Goal: Task Accomplishment & Management: Manage account settings

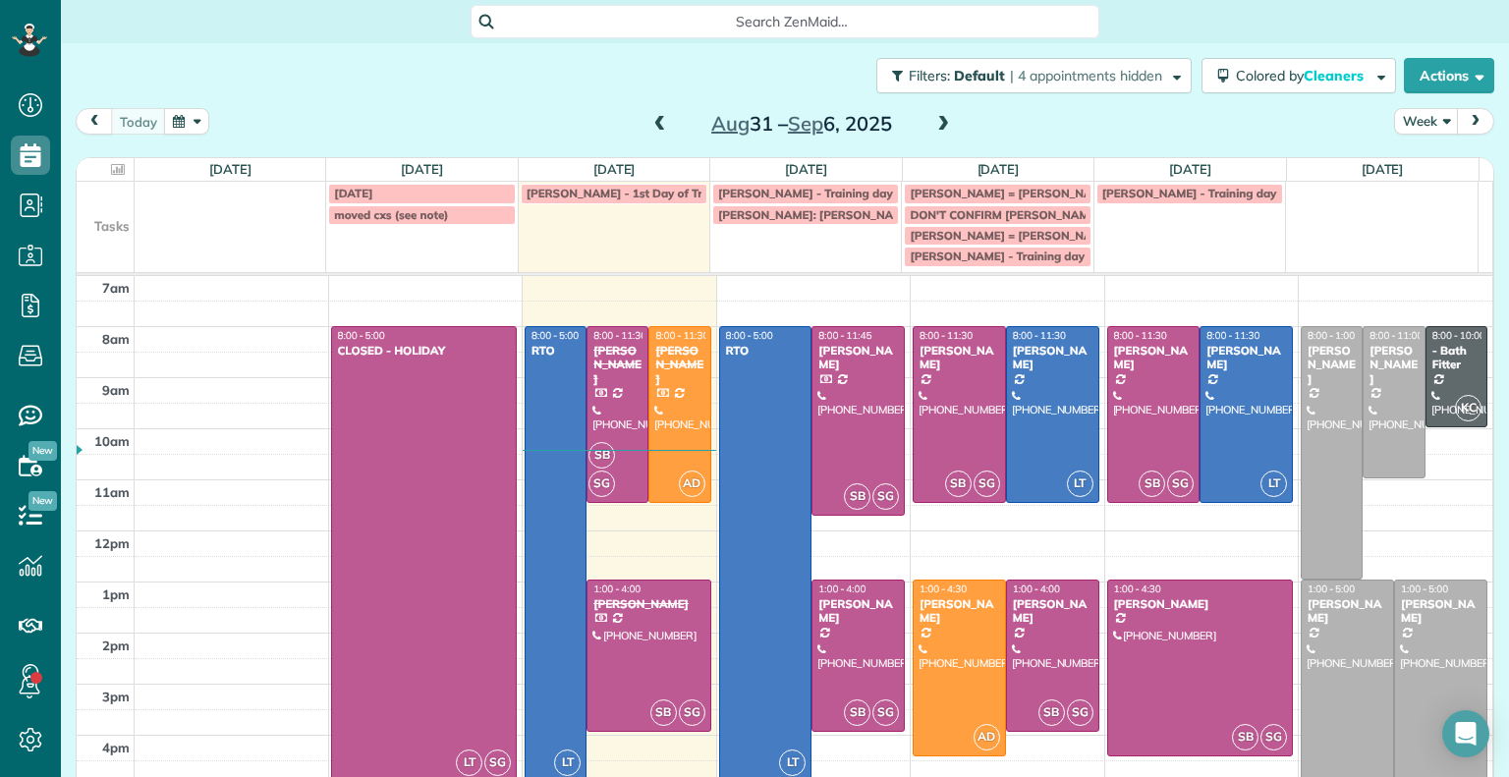
drag, startPoint x: 0, startPoint y: 0, endPoint x: 116, endPoint y: 54, distance: 127.9
click at [116, 54] on div "Filters: Default | 4 appointments hidden Colored by Cleaners Color by Cleaner C…" at bounding box center [785, 75] width 1449 height 65
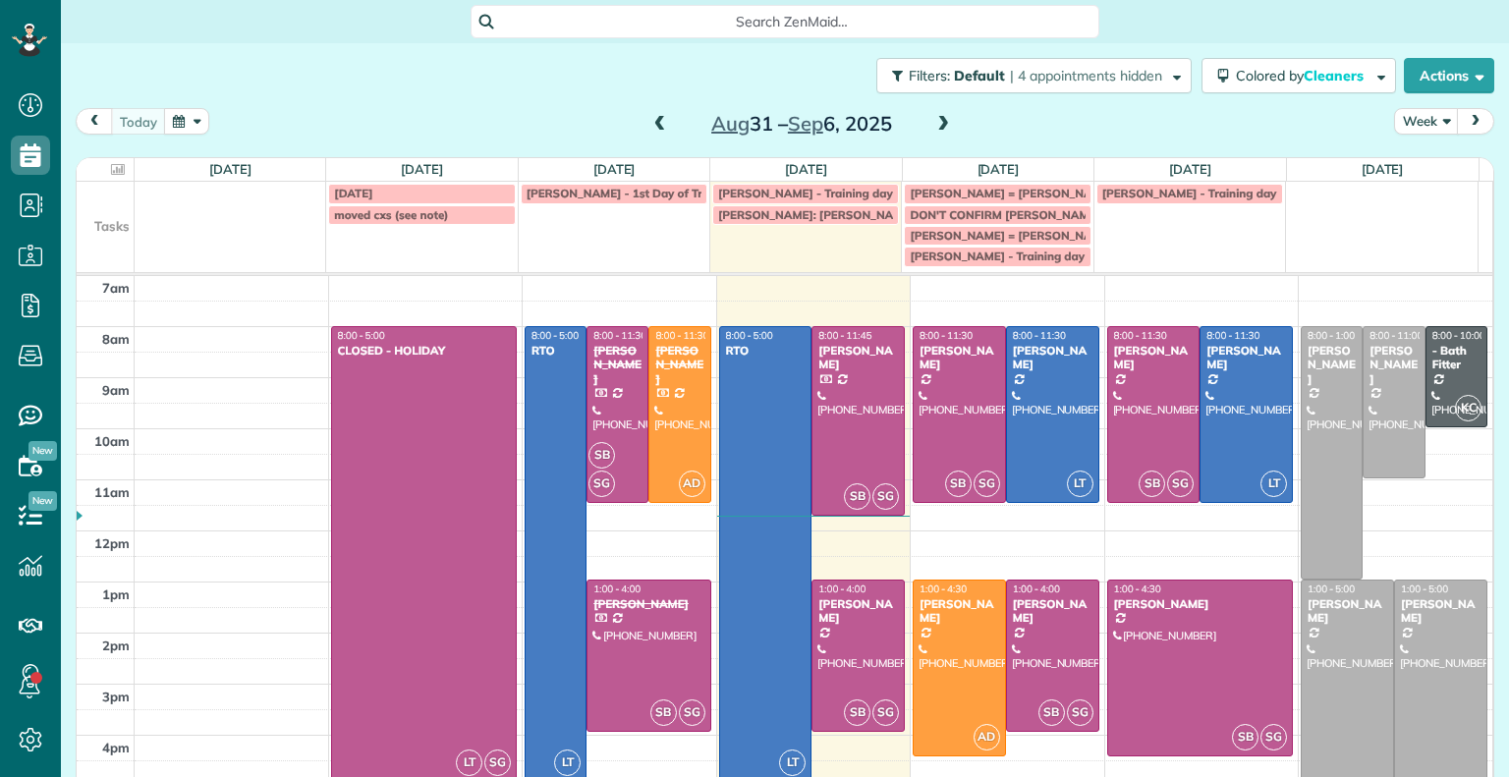
scroll to position [9, 9]
click at [946, 121] on div "[DATE] – [DATE]" at bounding box center [802, 123] width 314 height 31
click at [933, 121] on span at bounding box center [944, 125] width 22 height 18
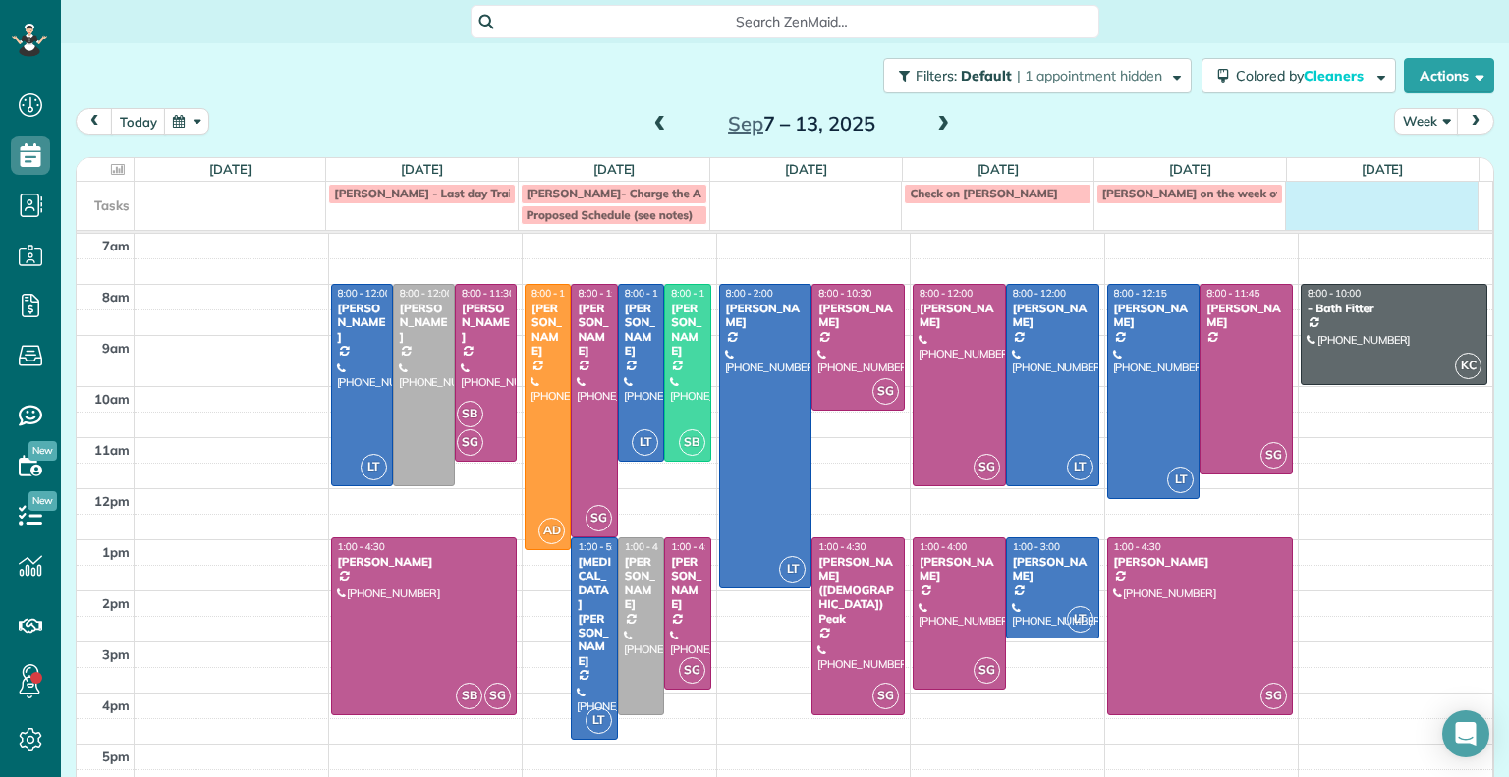
click at [1384, 216] on td at bounding box center [1382, 203] width 192 height 43
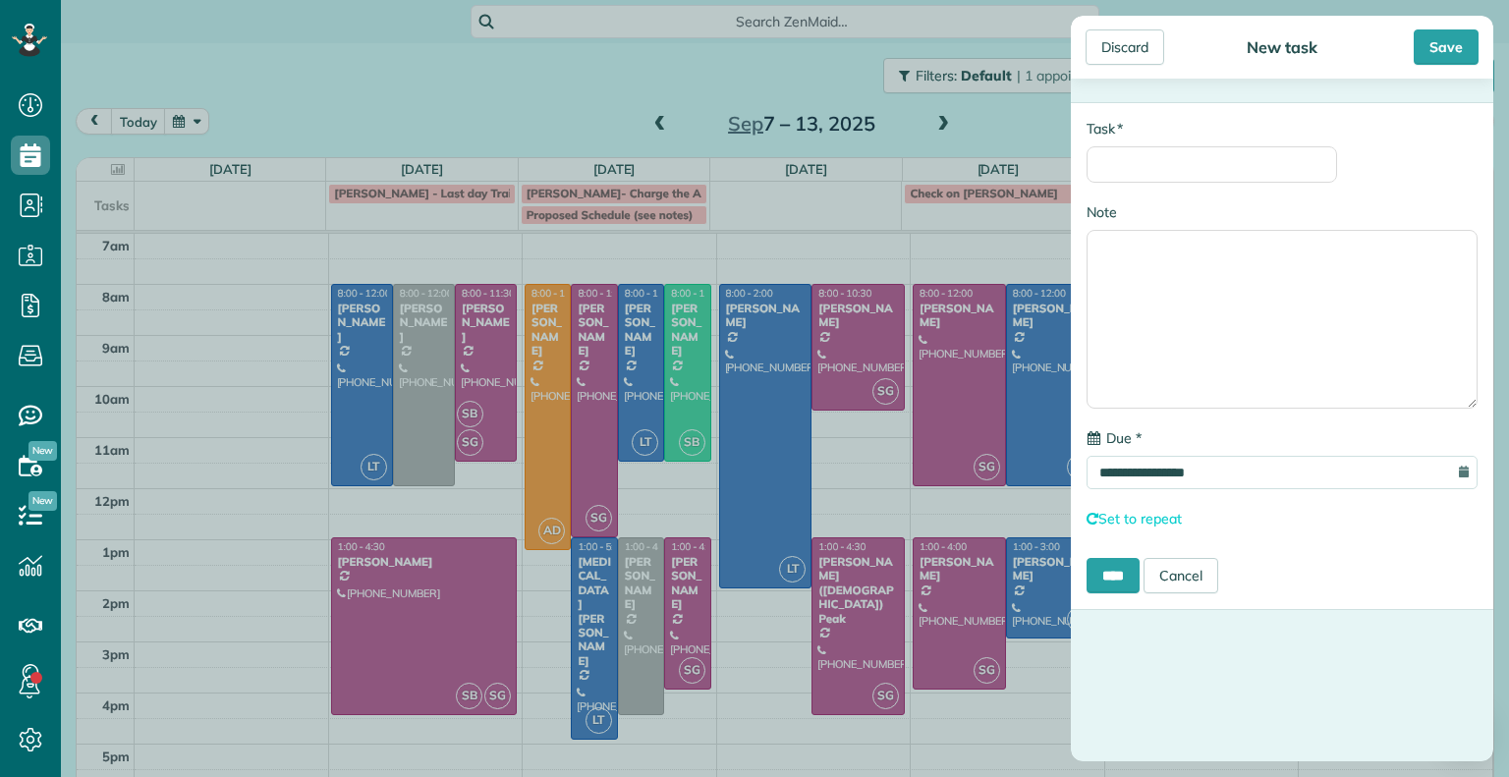
click at [1154, 54] on div "Discard" at bounding box center [1125, 46] width 79 height 35
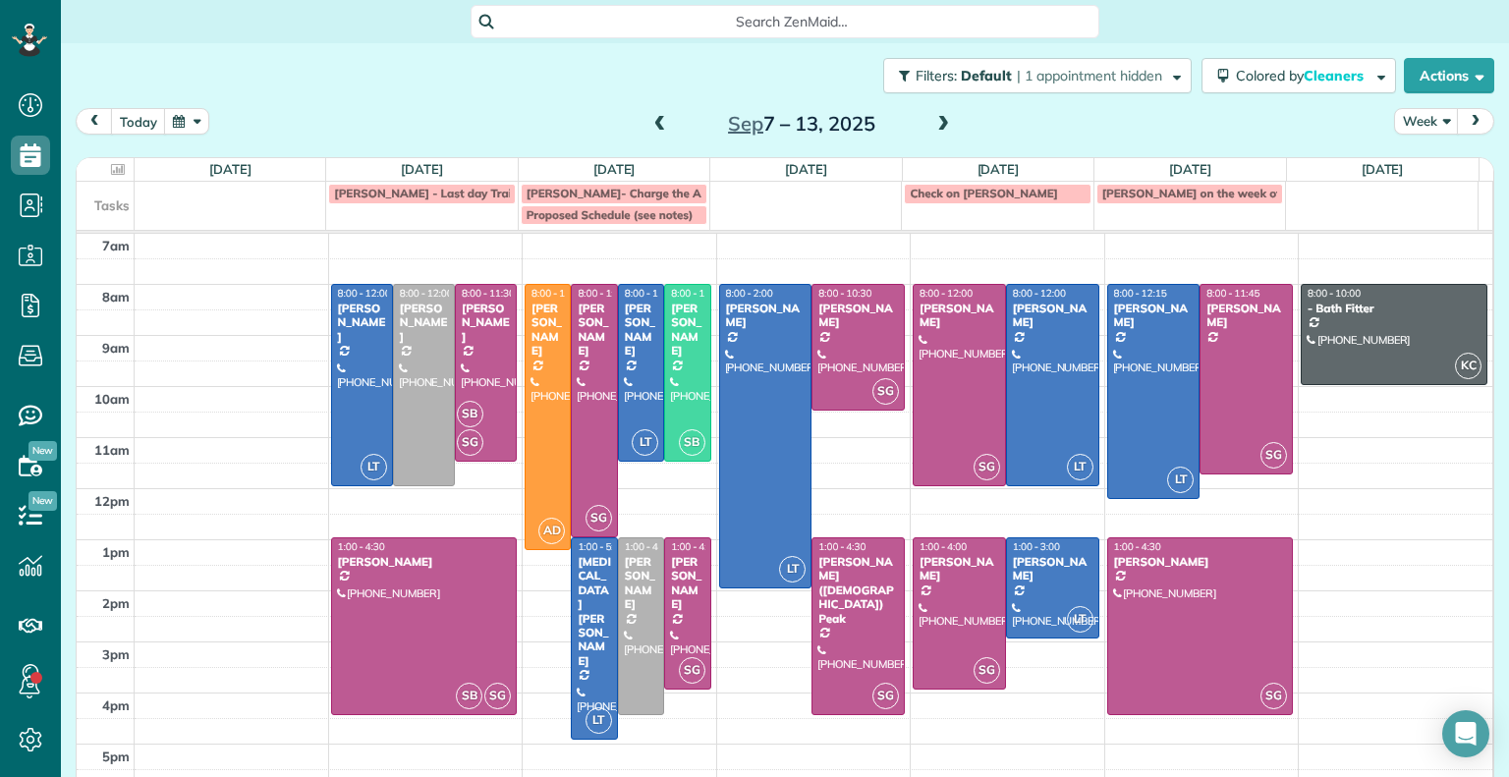
click at [652, 120] on span at bounding box center [661, 125] width 22 height 18
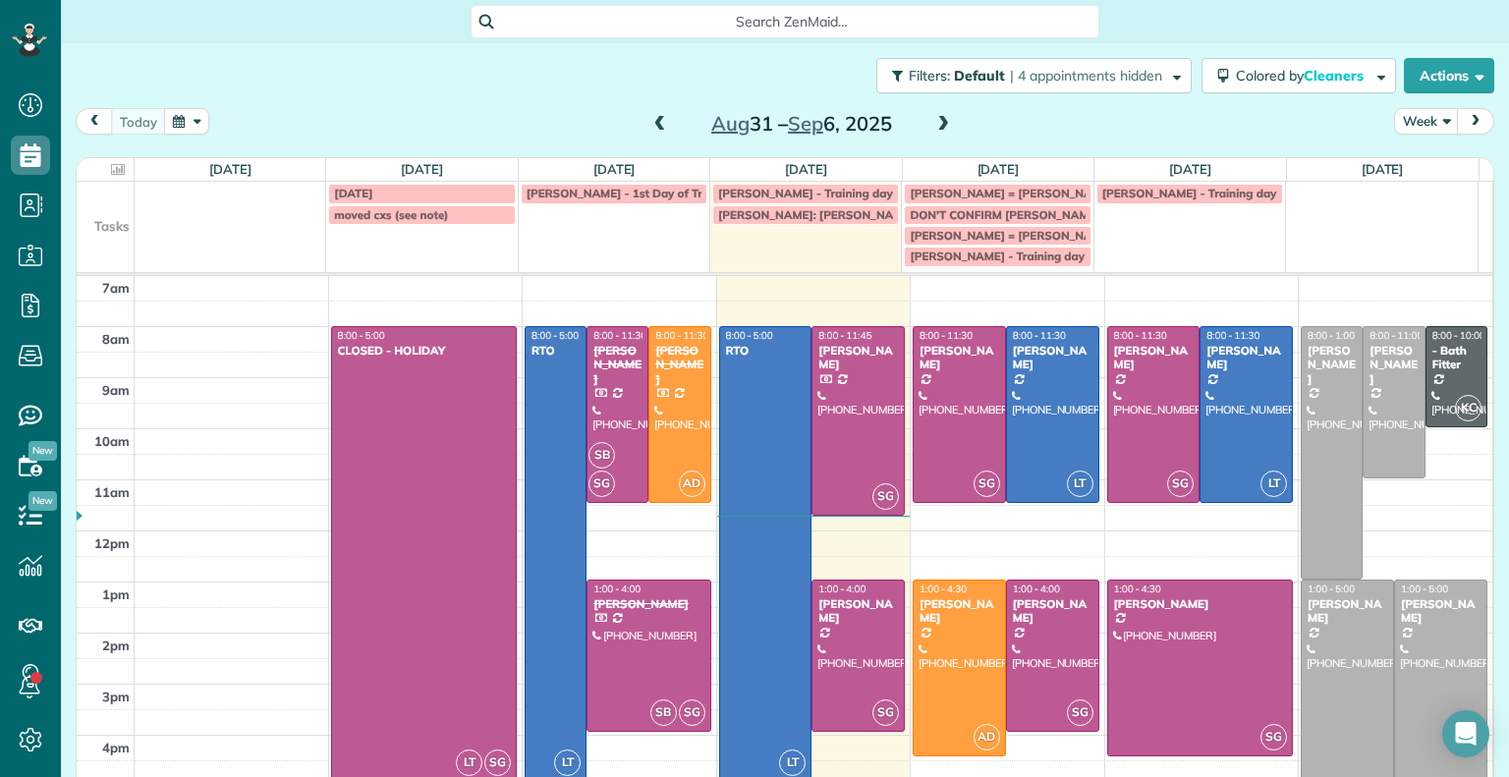
click at [933, 134] on span at bounding box center [944, 124] width 22 height 29
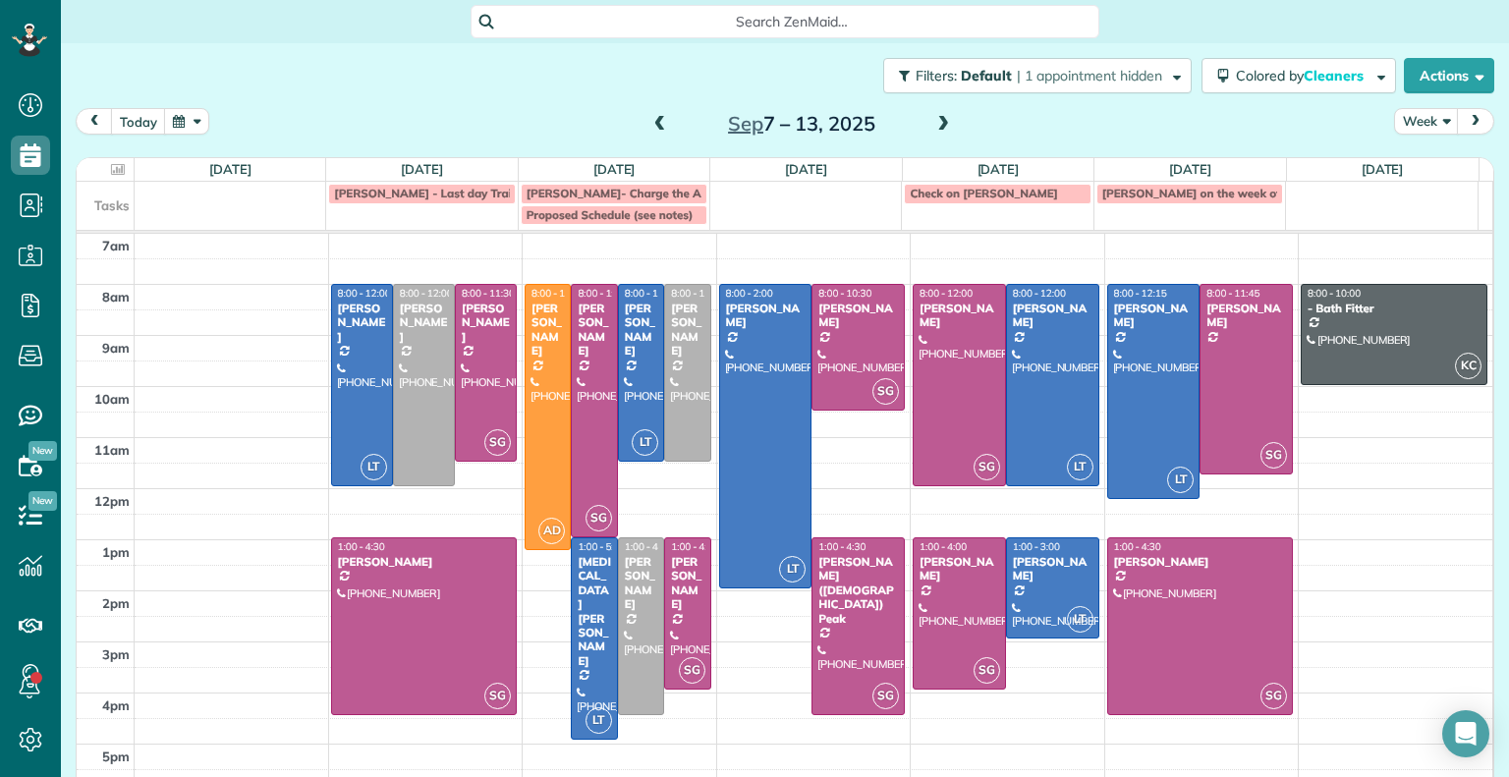
click at [933, 130] on span at bounding box center [944, 125] width 22 height 18
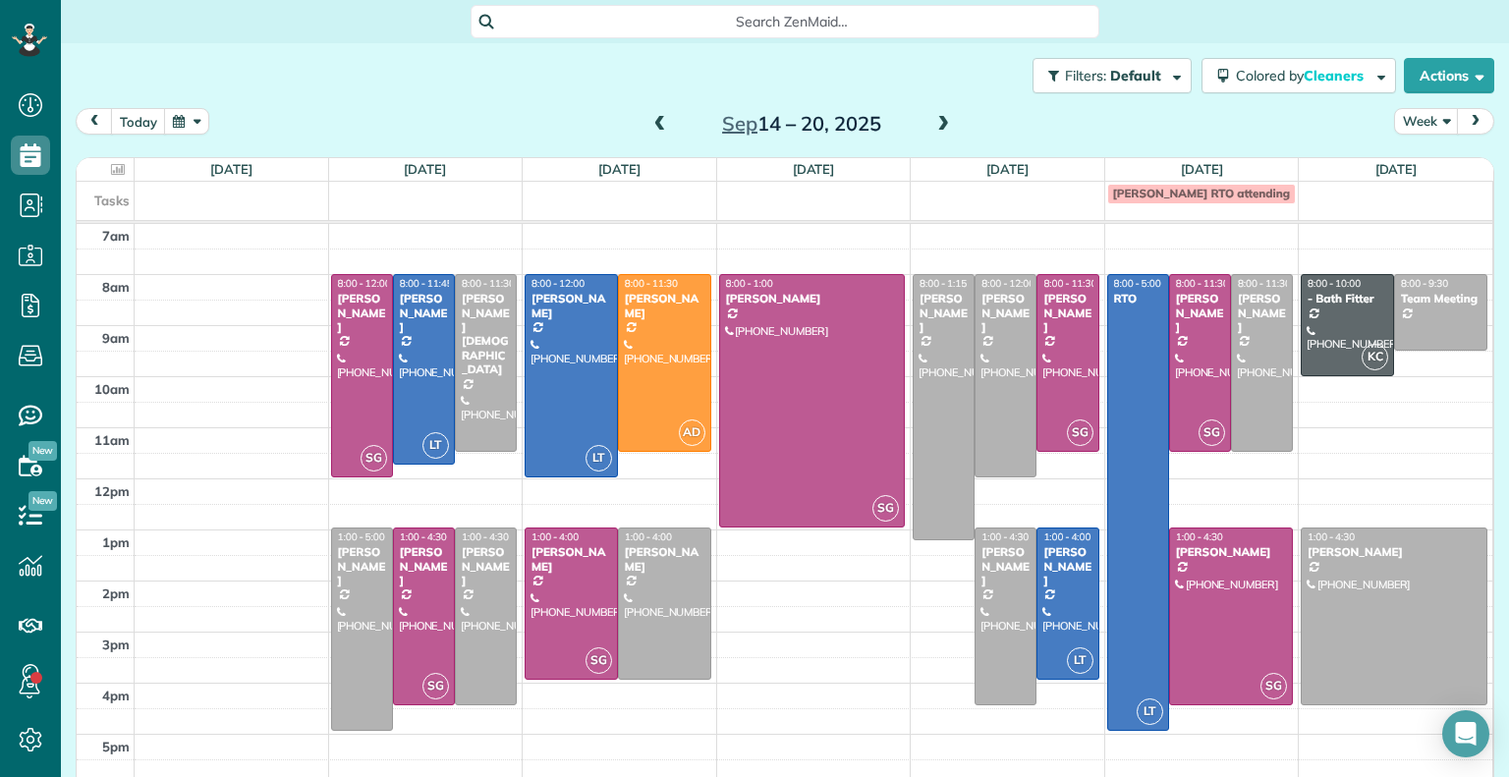
click at [650, 119] on span at bounding box center [661, 125] width 22 height 18
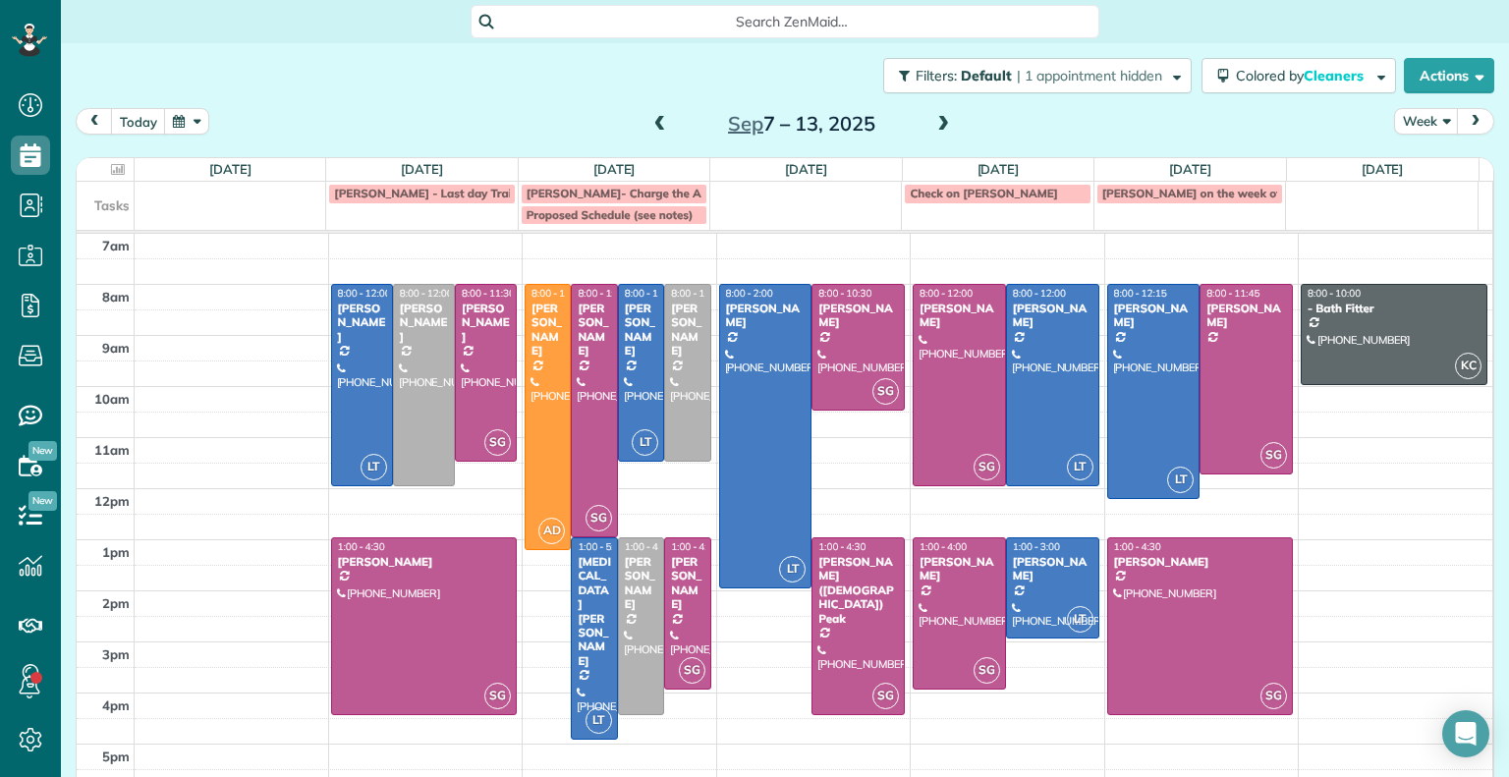
click at [650, 119] on span at bounding box center [661, 125] width 22 height 18
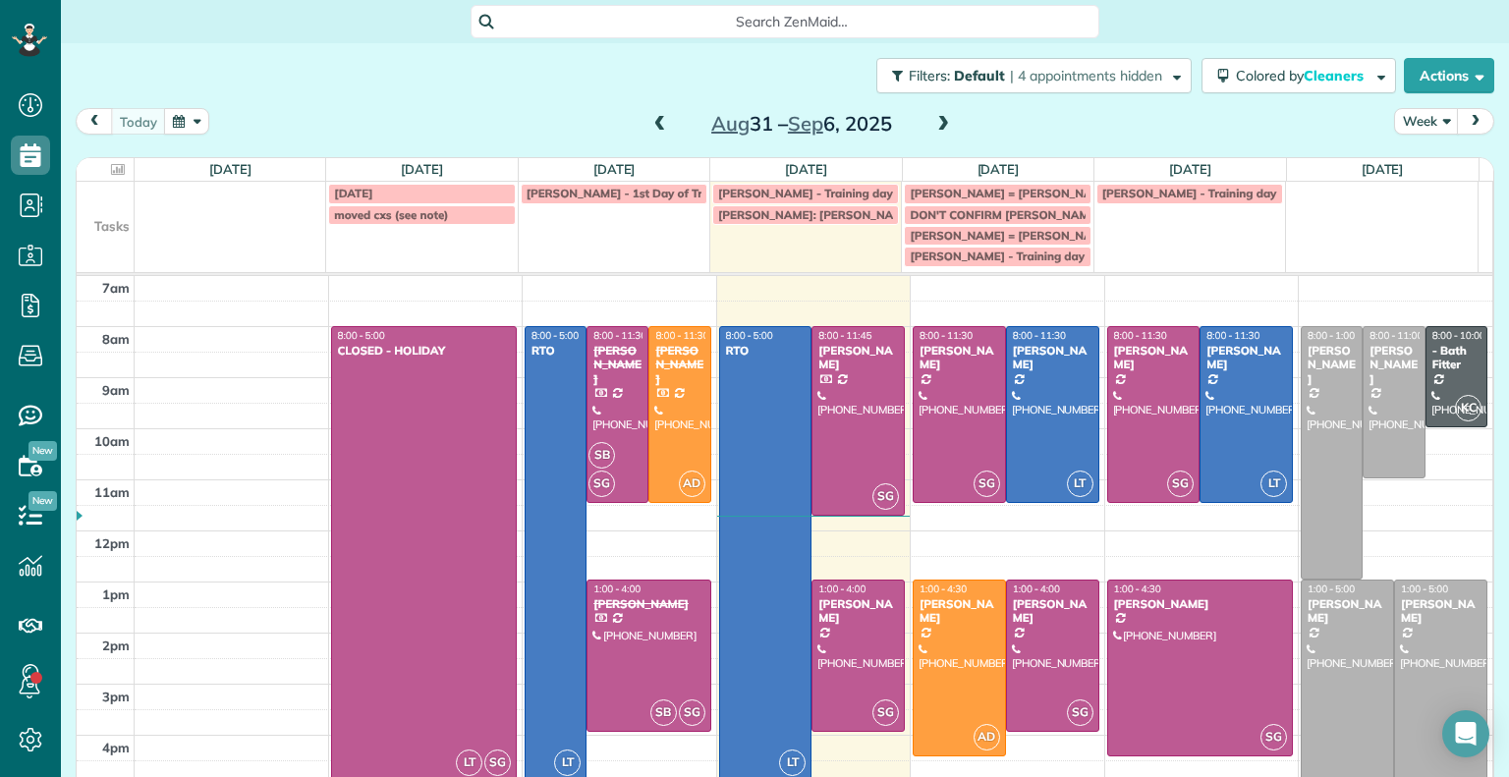
click at [938, 118] on span at bounding box center [944, 125] width 22 height 18
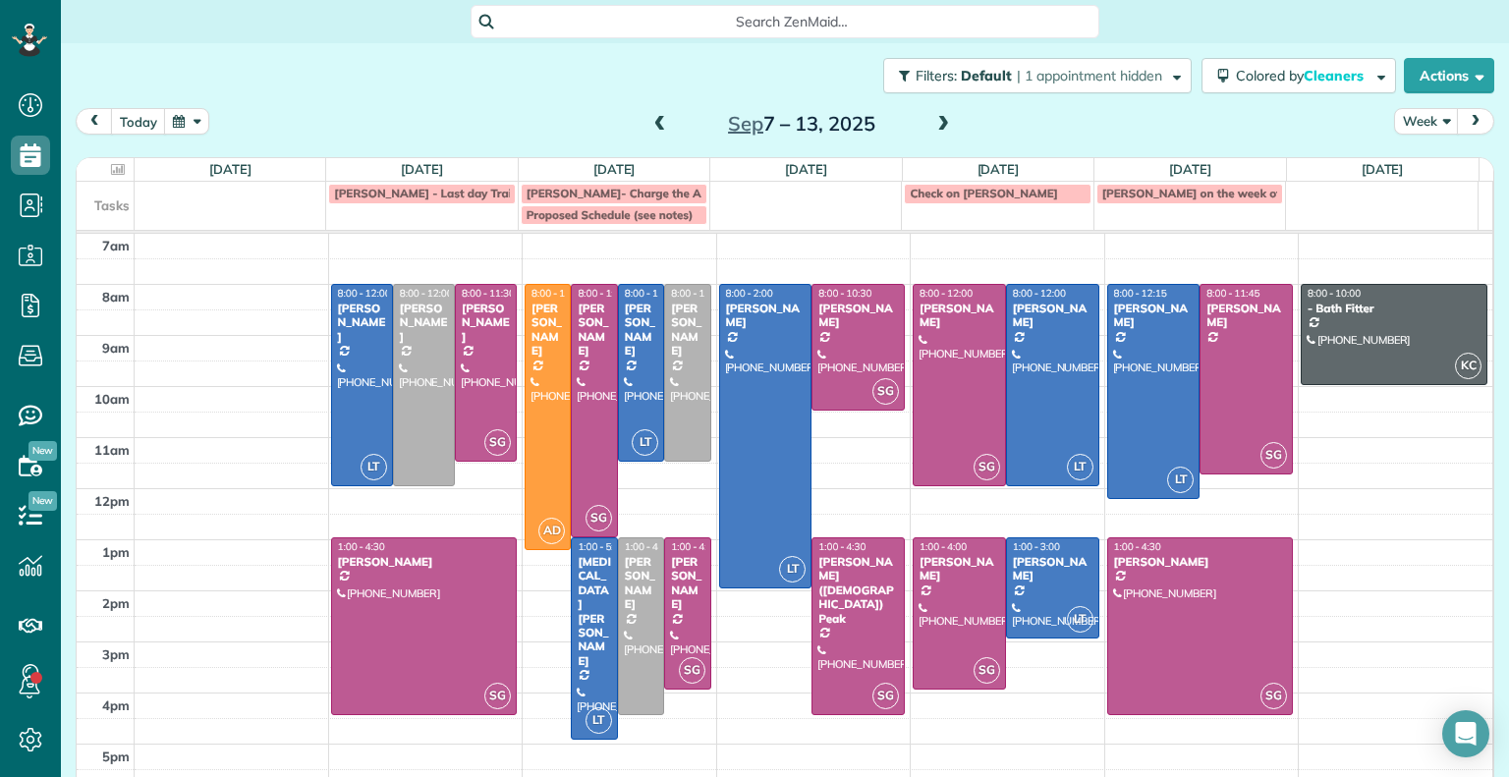
click at [941, 113] on span at bounding box center [944, 124] width 22 height 29
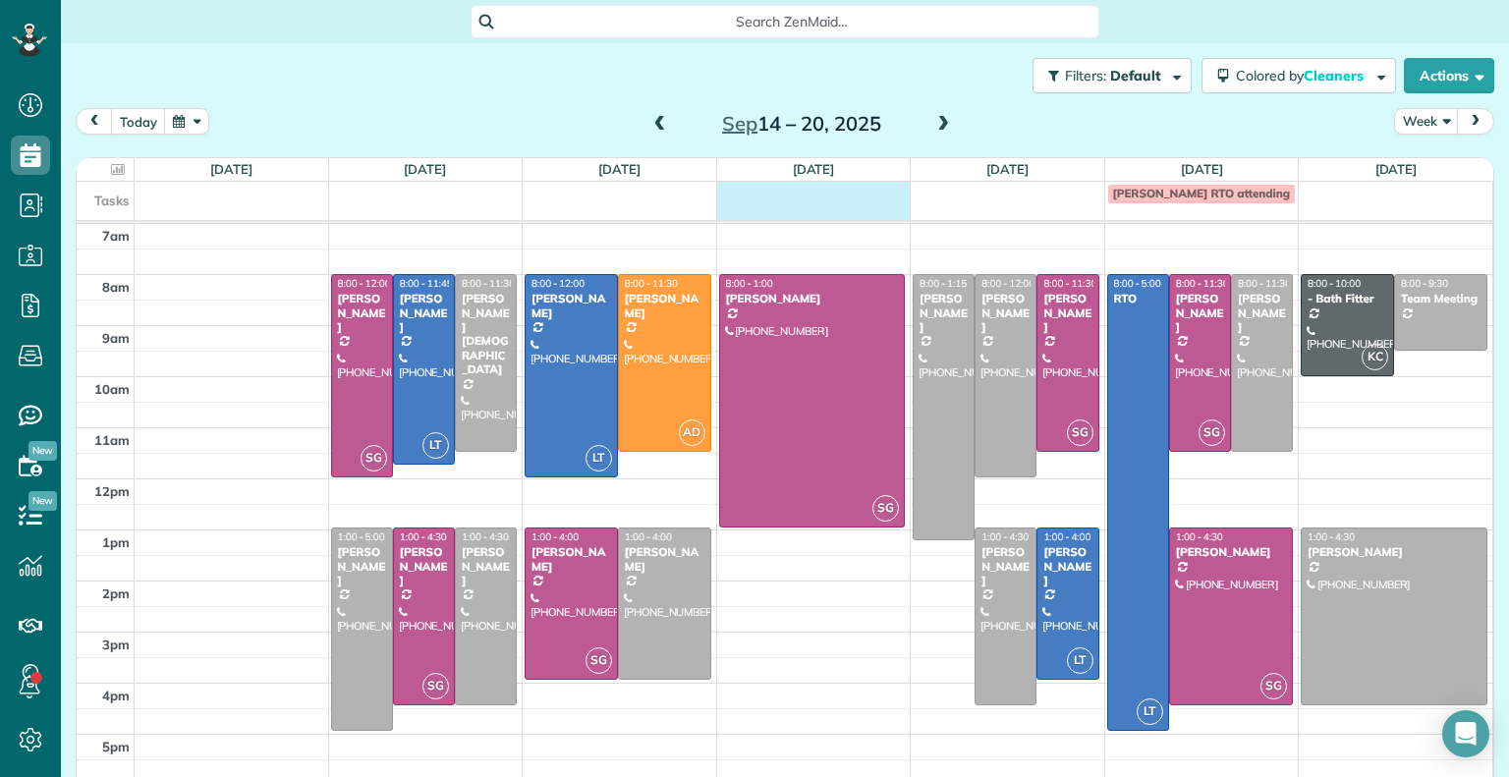
click at [777, 196] on td at bounding box center [813, 193] width 195 height 22
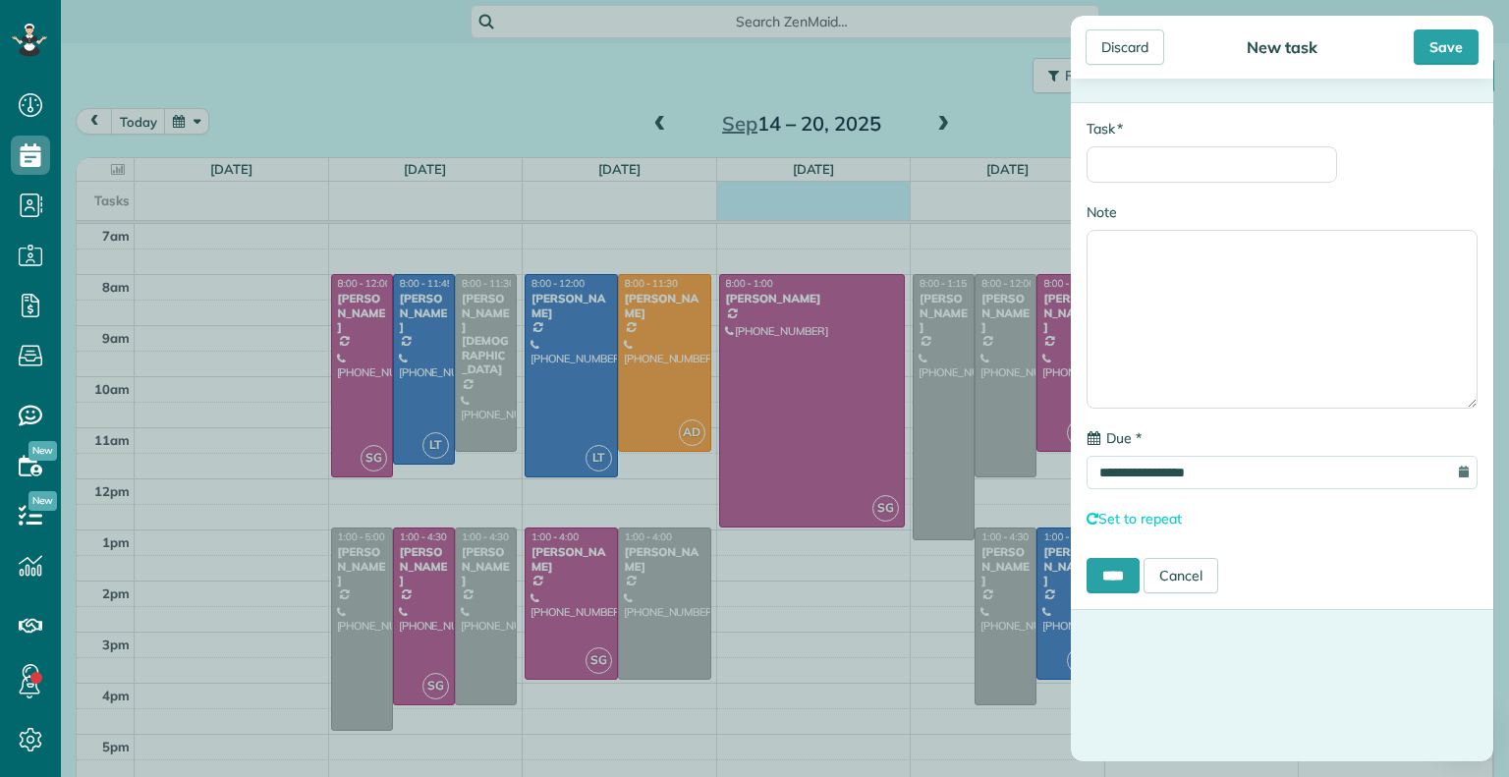
scroll to position [26, 0]
